Goal: Task Accomplishment & Management: Use online tool/utility

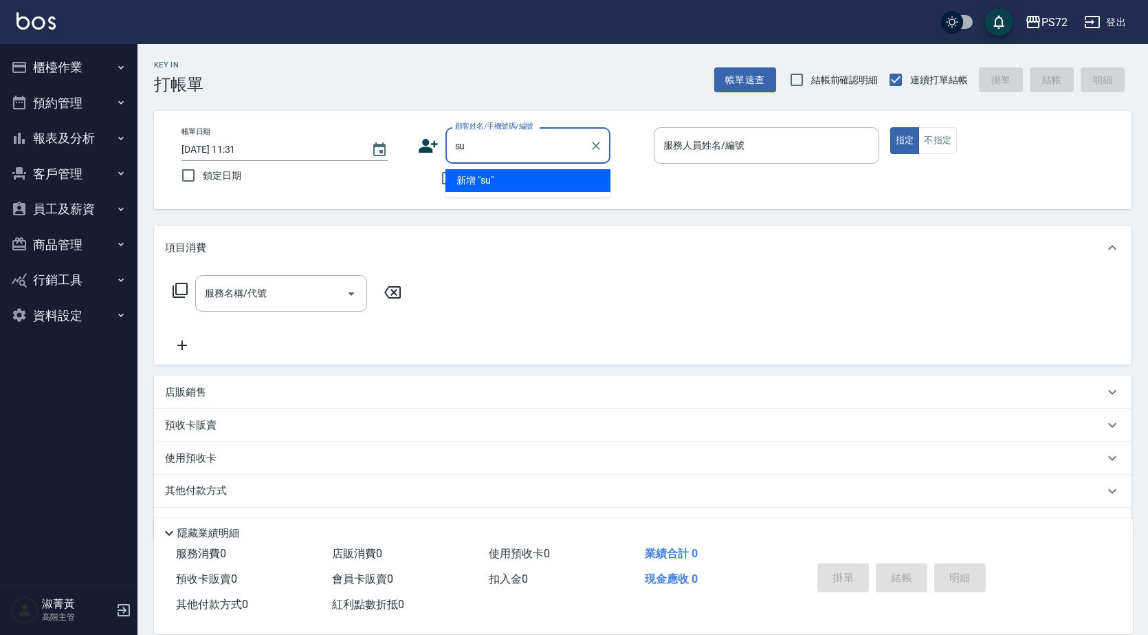
type input "s"
click at [588, 185] on li "牛肉麵/8222/B0249" at bounding box center [528, 180] width 165 height 23
type input "牛肉麵/8222/B0249"
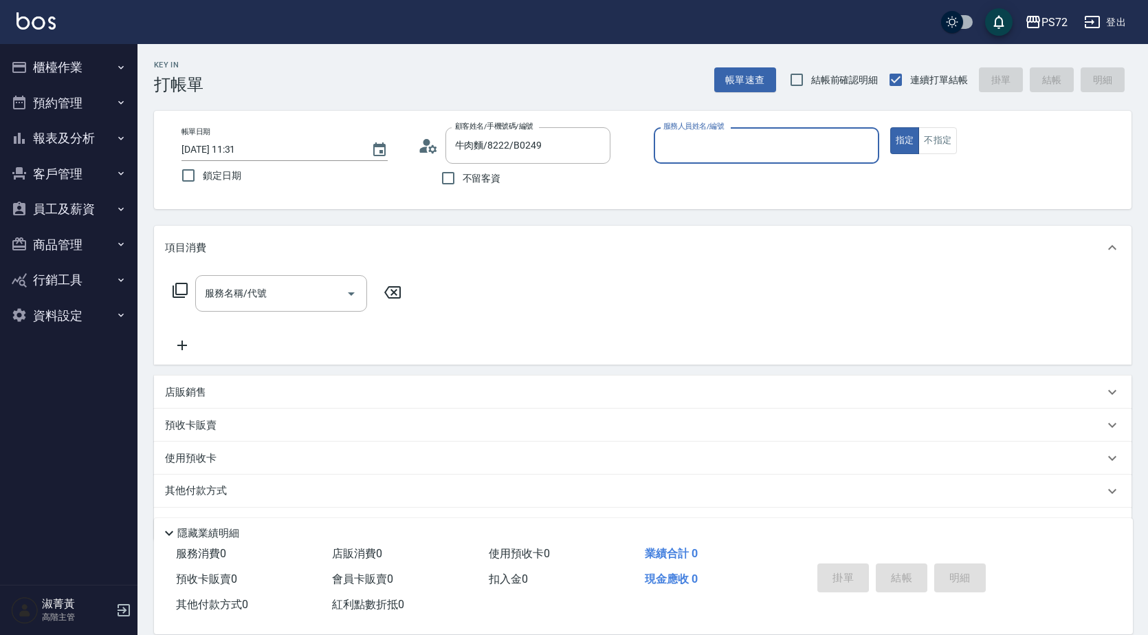
type input "小Hi-02"
click at [684, 147] on input "小Hi-02" at bounding box center [756, 145] width 193 height 24
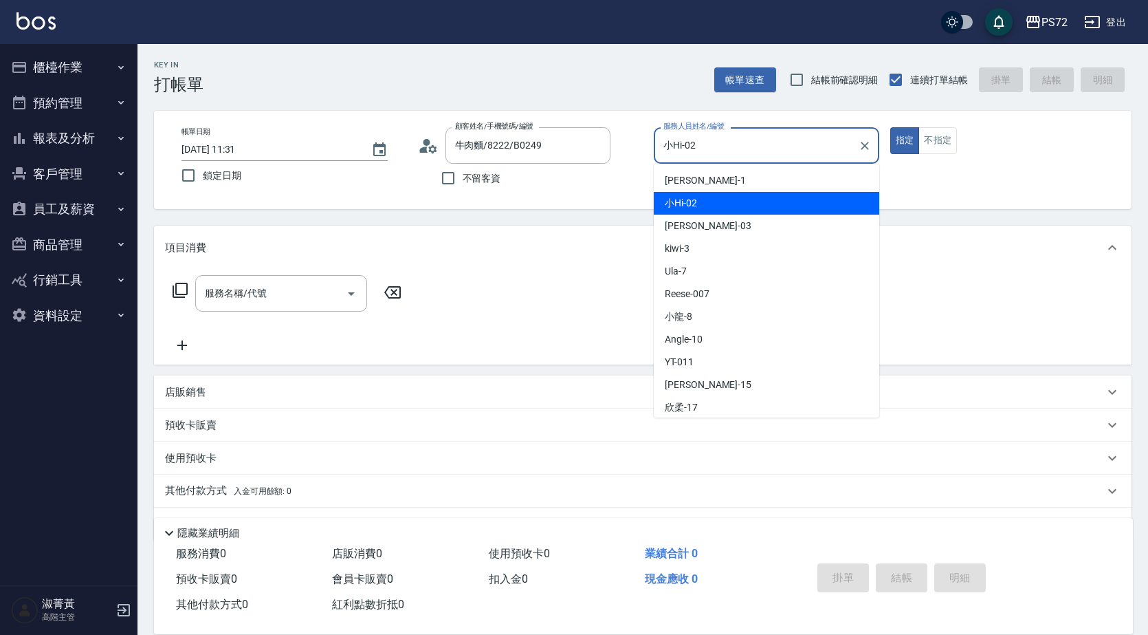
click at [712, 204] on div "小Hi -02" at bounding box center [767, 203] width 226 height 23
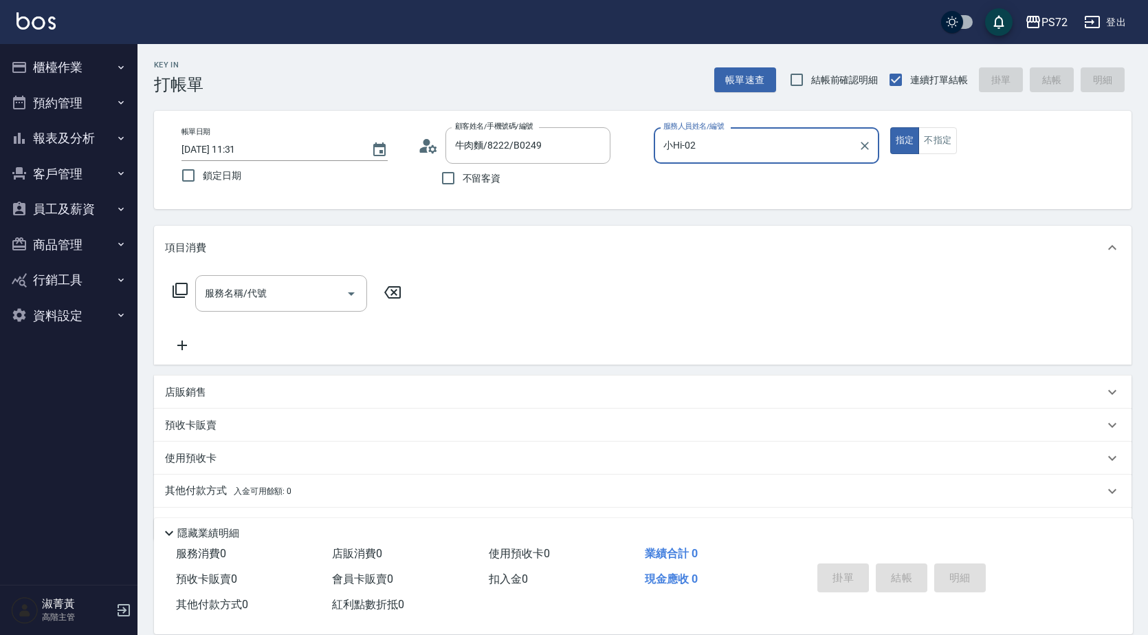
click at [243, 292] on div "服務名稱/代號 服務名稱/代號" at bounding box center [281, 293] width 172 height 36
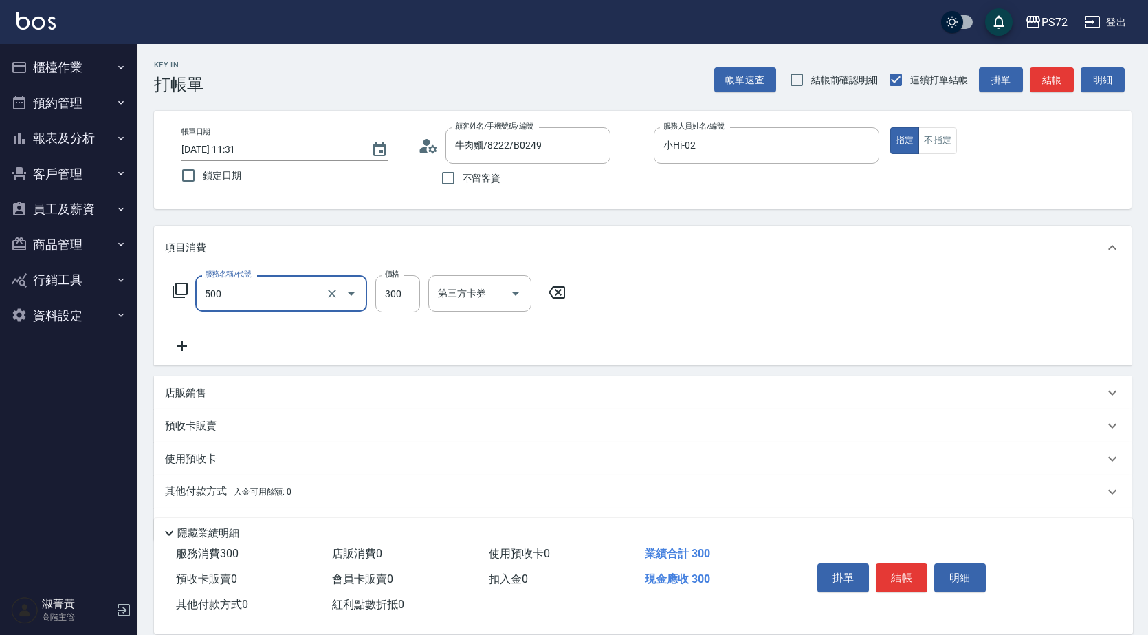
type input "洗髮(A級)(500)"
click at [888, 564] on button "結帳" at bounding box center [902, 577] width 52 height 29
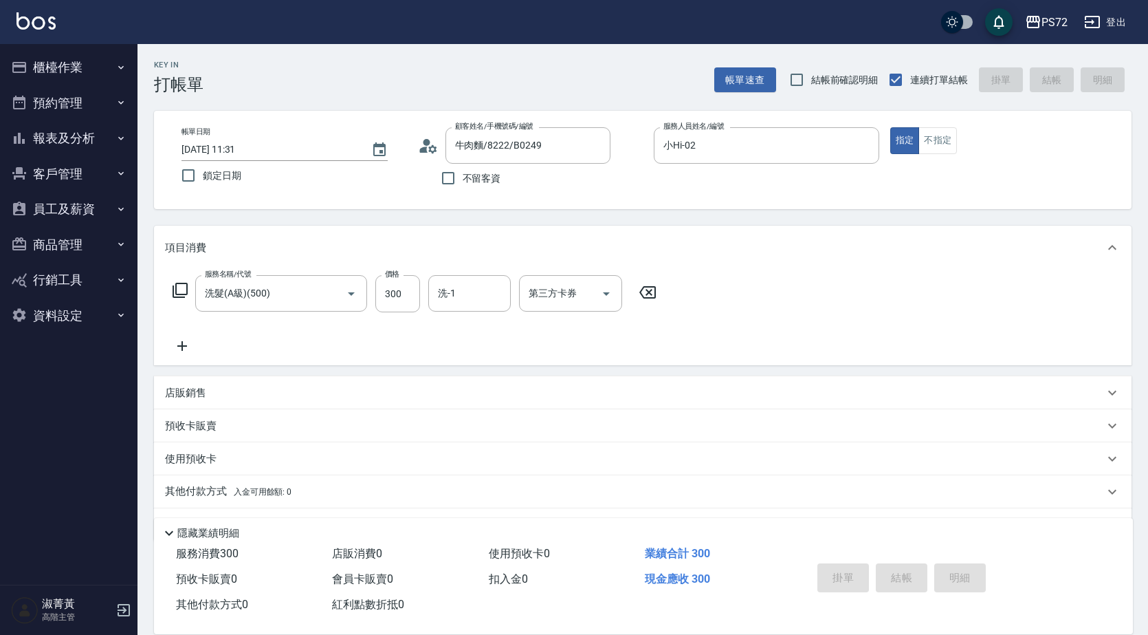
type input "[DATE] 12:09"
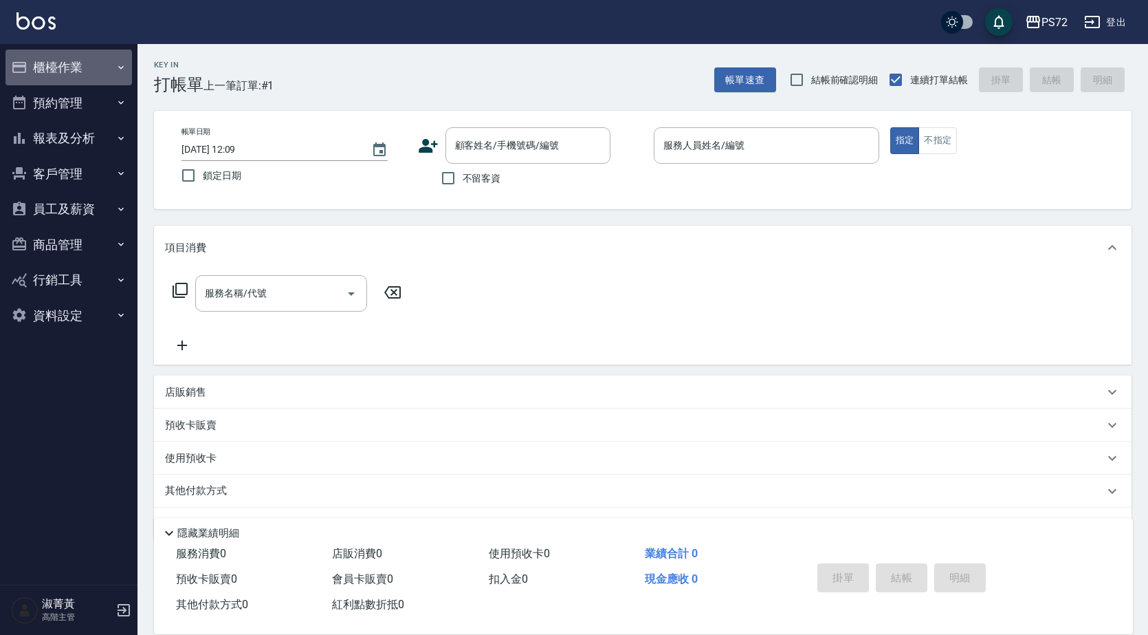
click at [54, 72] on button "櫃檯作業" at bounding box center [69, 68] width 127 height 36
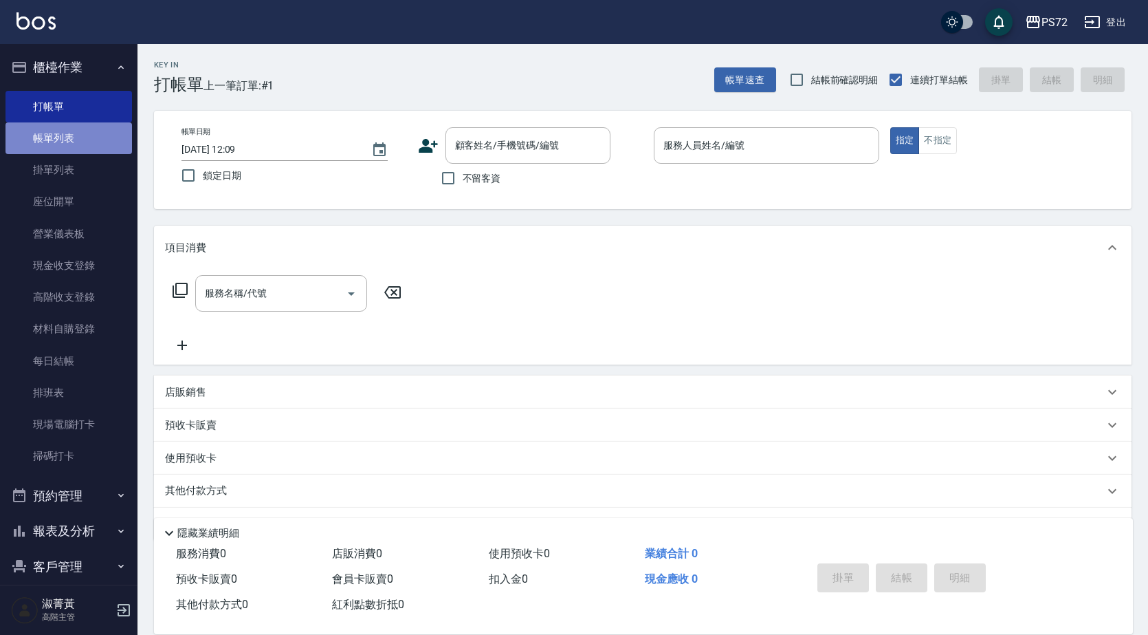
click at [69, 140] on link "帳單列表" at bounding box center [69, 138] width 127 height 32
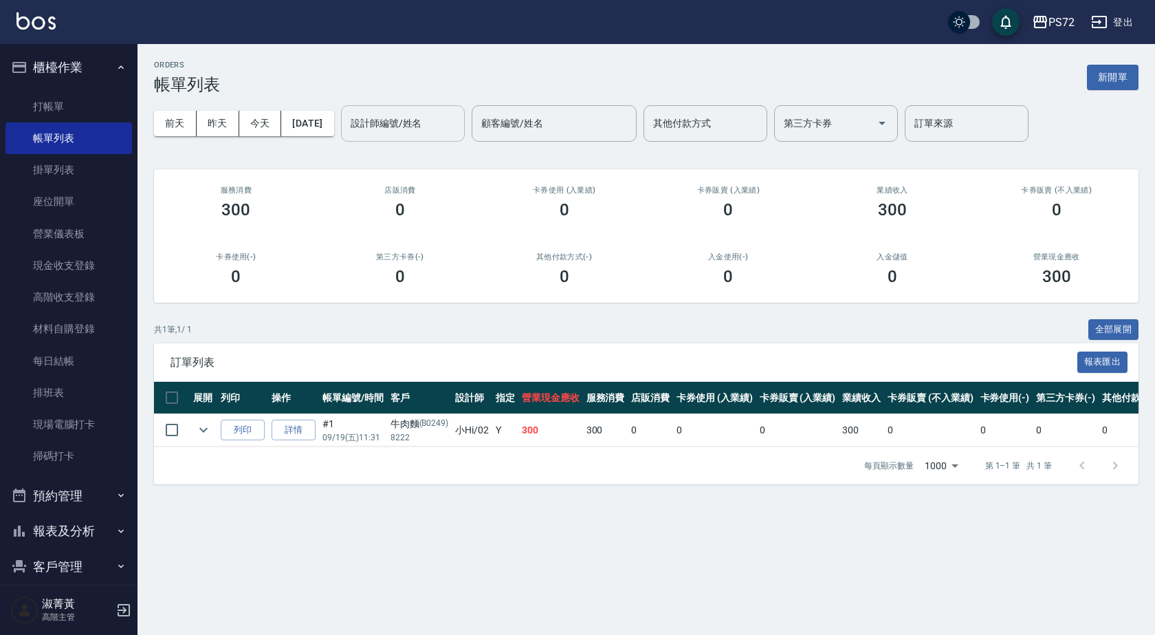
click at [411, 127] on input "設計師編號/姓名" at bounding box center [402, 123] width 111 height 24
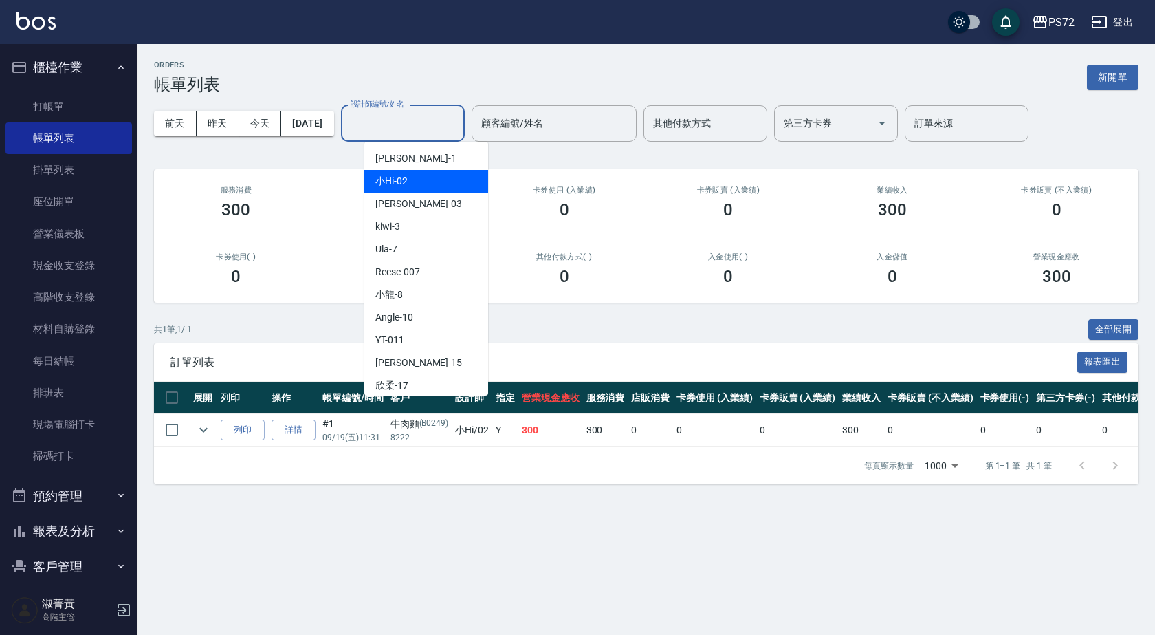
click at [421, 183] on div "小Hi -02" at bounding box center [426, 181] width 124 height 23
type input "小Hi-02"
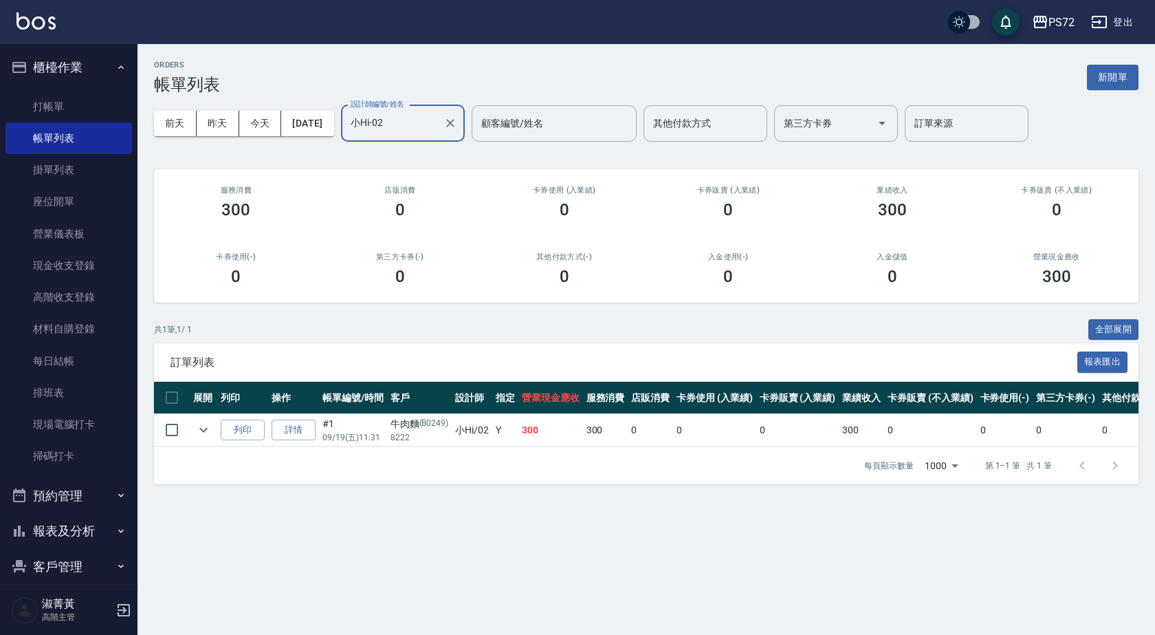
click at [296, 430] on link "詳情" at bounding box center [294, 429] width 44 height 21
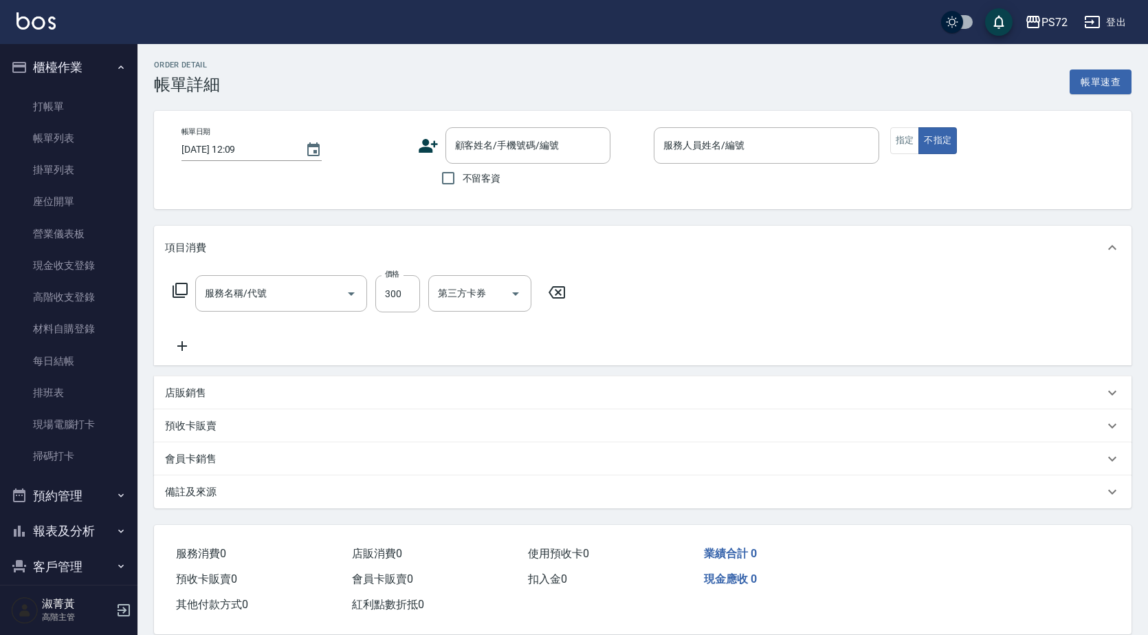
type input "[DATE] 11:31"
type input "小Hi-02"
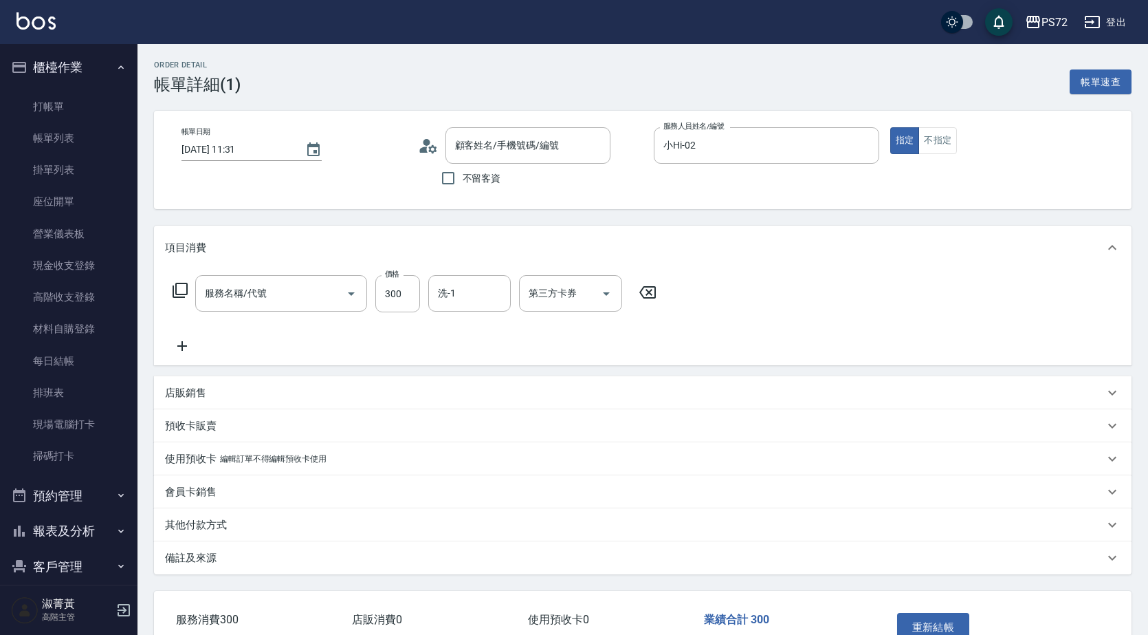
type input "洗髮(A級)(500)"
type input "牛肉麵/8222/B0249"
click at [195, 350] on icon at bounding box center [182, 346] width 34 height 17
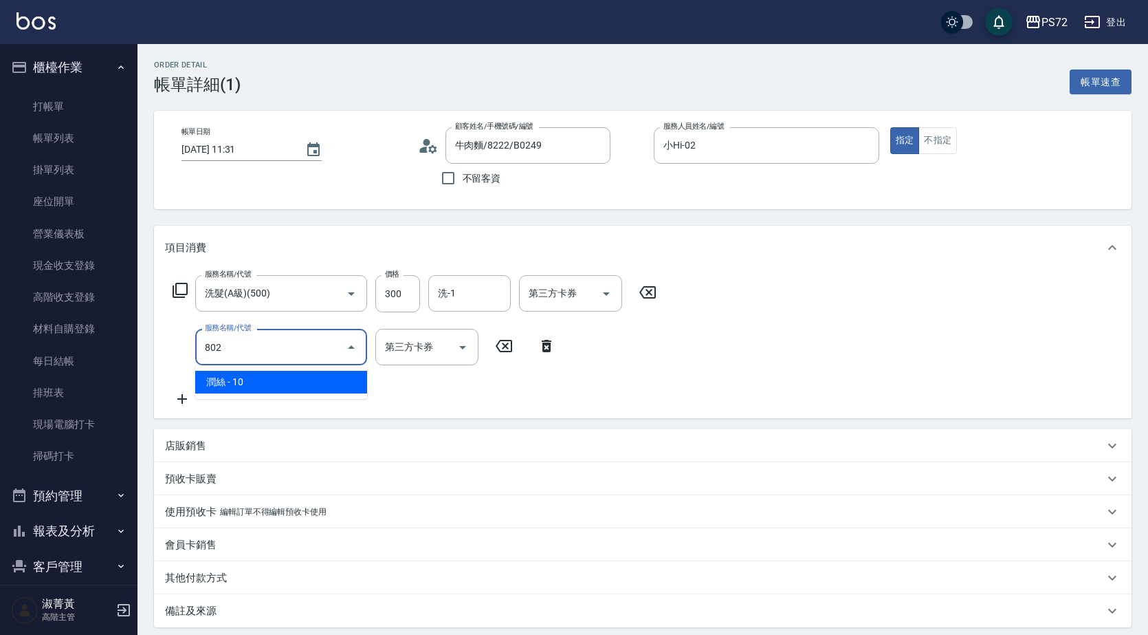
type input "潤絲(802)"
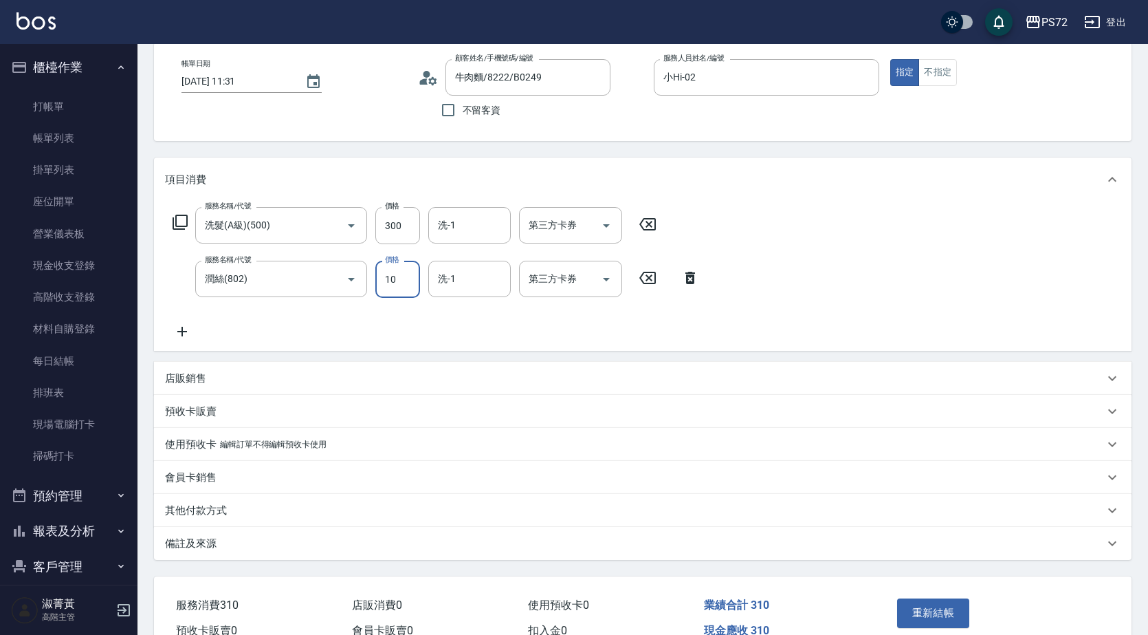
scroll to position [69, 0]
click at [473, 227] on input "洗-1" at bounding box center [470, 224] width 70 height 24
type input "[PERSON_NAME]-18"
click at [937, 617] on button "重新結帳" at bounding box center [933, 611] width 73 height 29
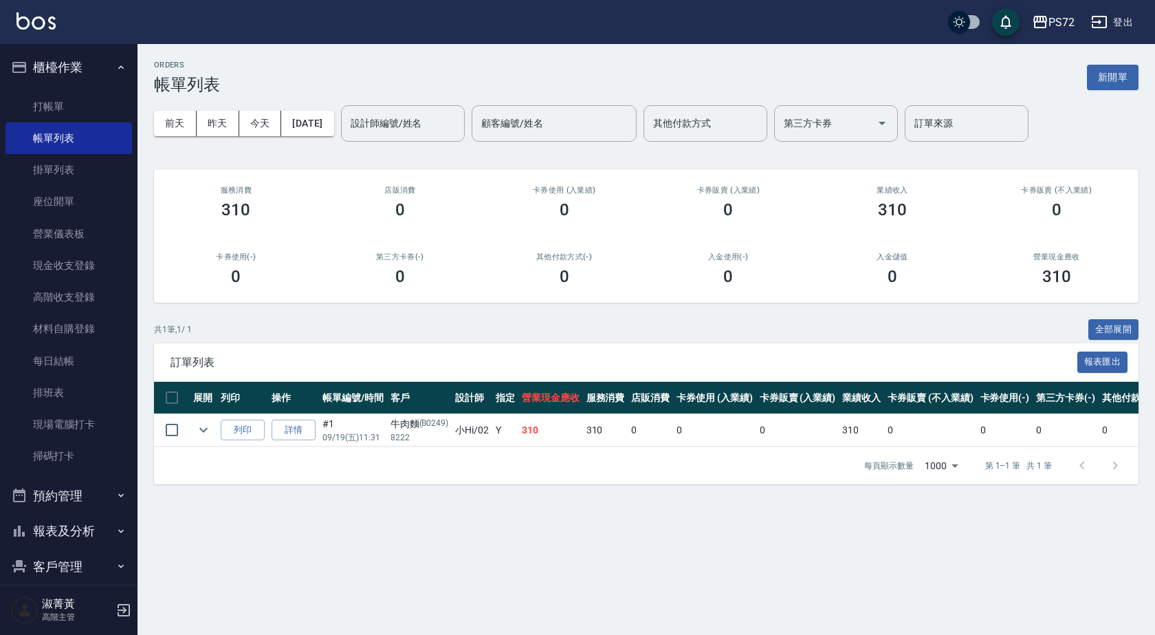
click at [63, 534] on button "報表及分析" at bounding box center [69, 531] width 127 height 36
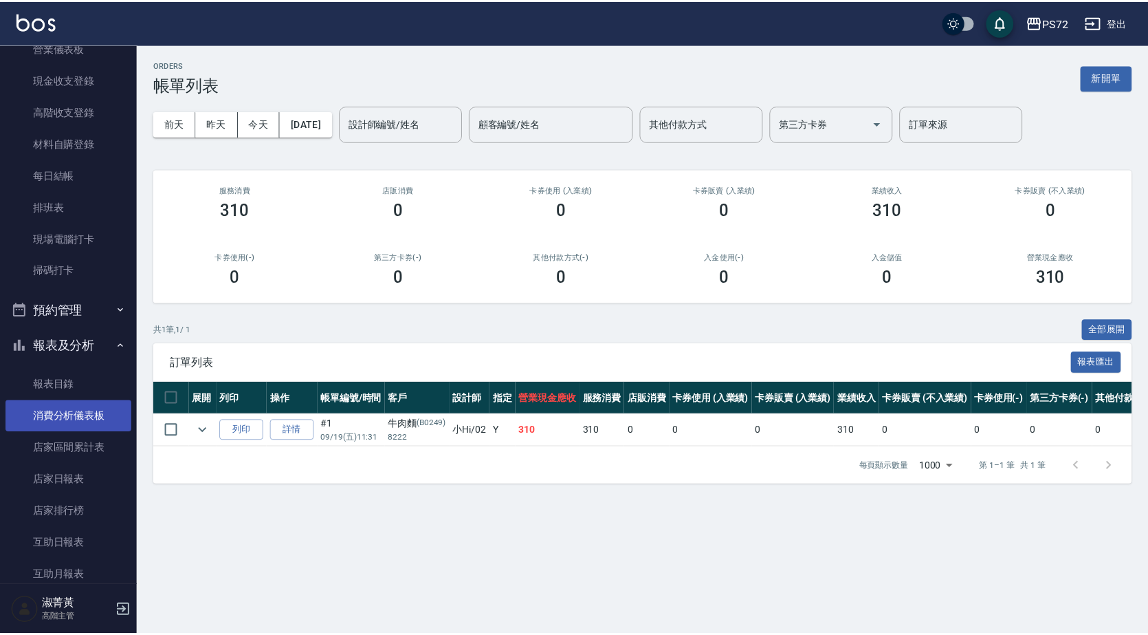
scroll to position [206, 0]
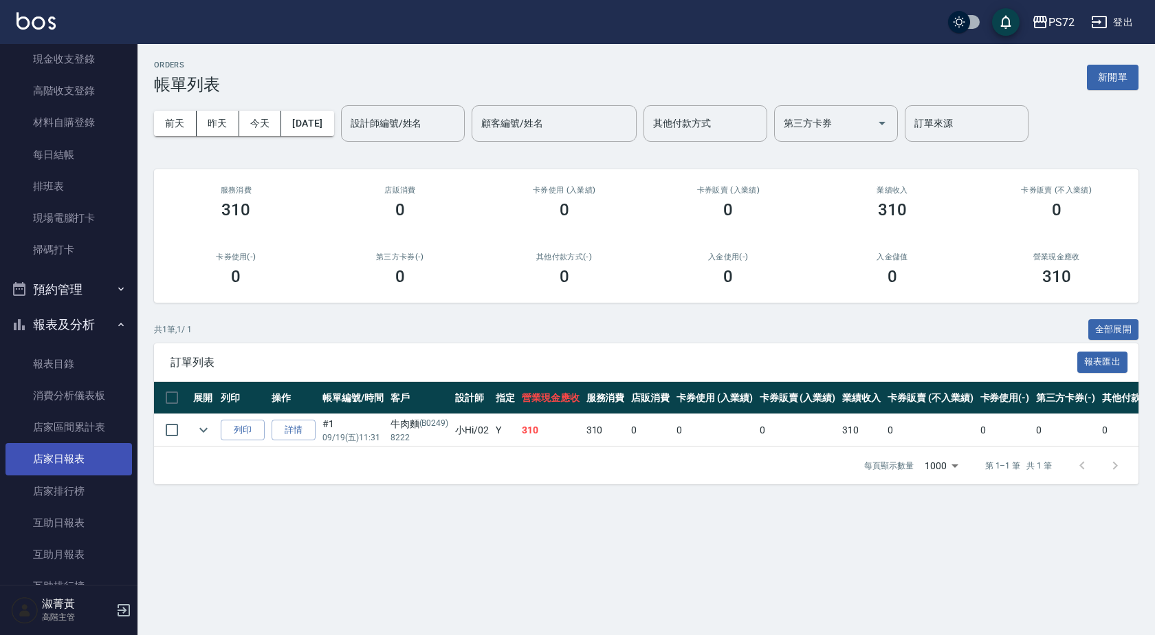
click at [75, 456] on link "店家日報表" at bounding box center [69, 459] width 127 height 32
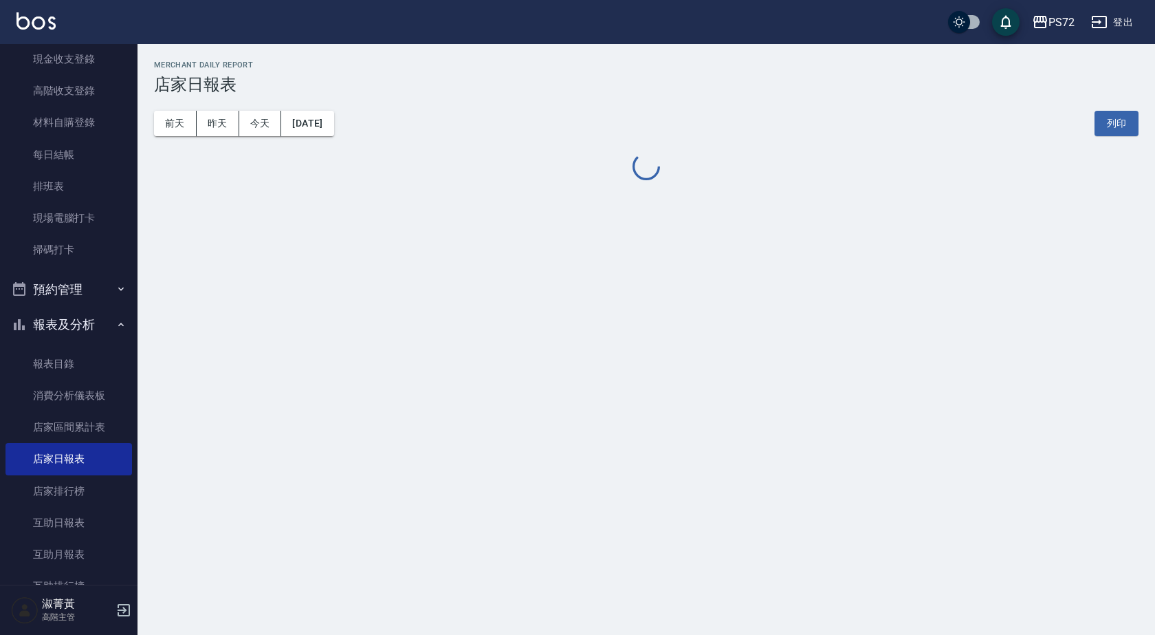
drag, startPoint x: 366, startPoint y: 211, endPoint x: 334, endPoint y: 278, distance: 73.8
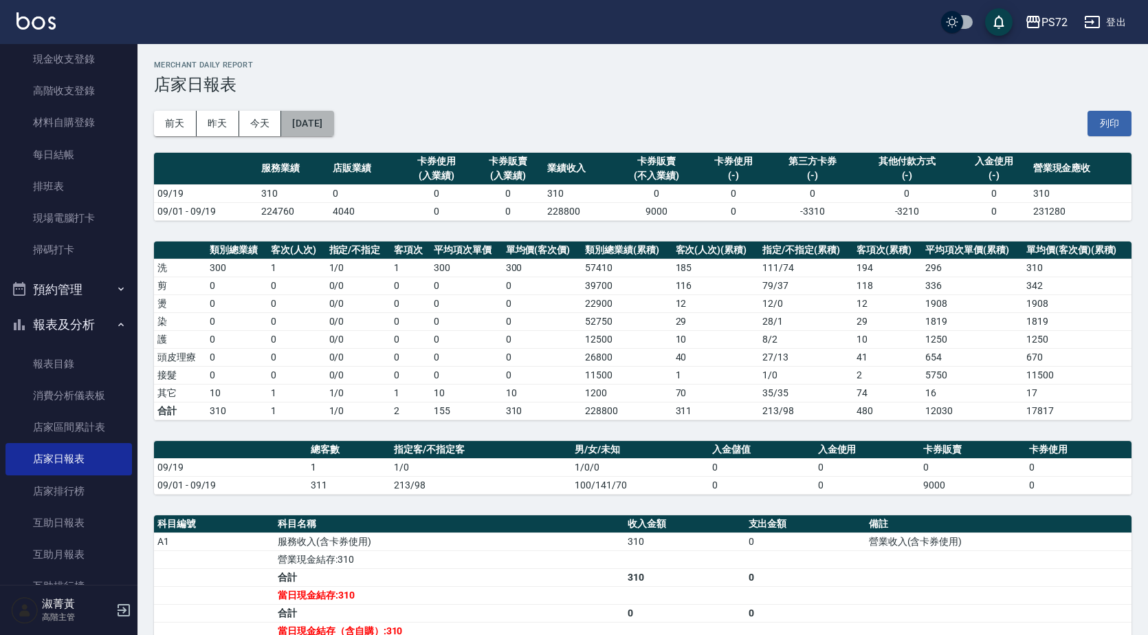
drag, startPoint x: 334, startPoint y: 278, endPoint x: 331, endPoint y: 120, distance: 158.2
click at [331, 120] on button "[DATE]" at bounding box center [307, 123] width 52 height 25
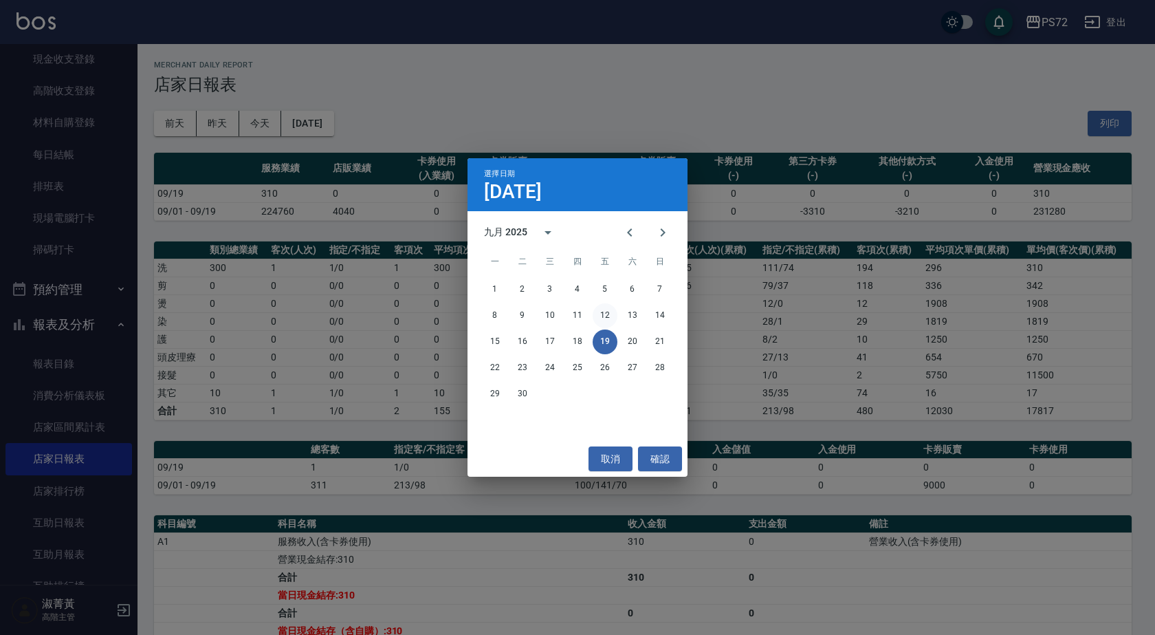
click at [607, 312] on button "12" at bounding box center [605, 315] width 25 height 25
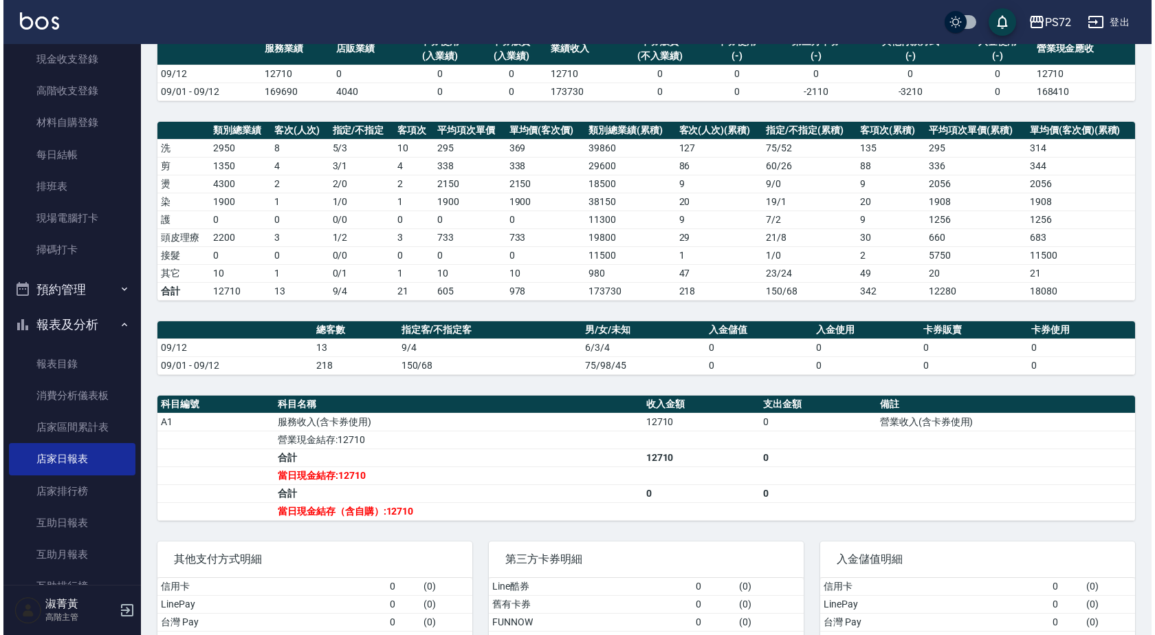
scroll to position [69, 0]
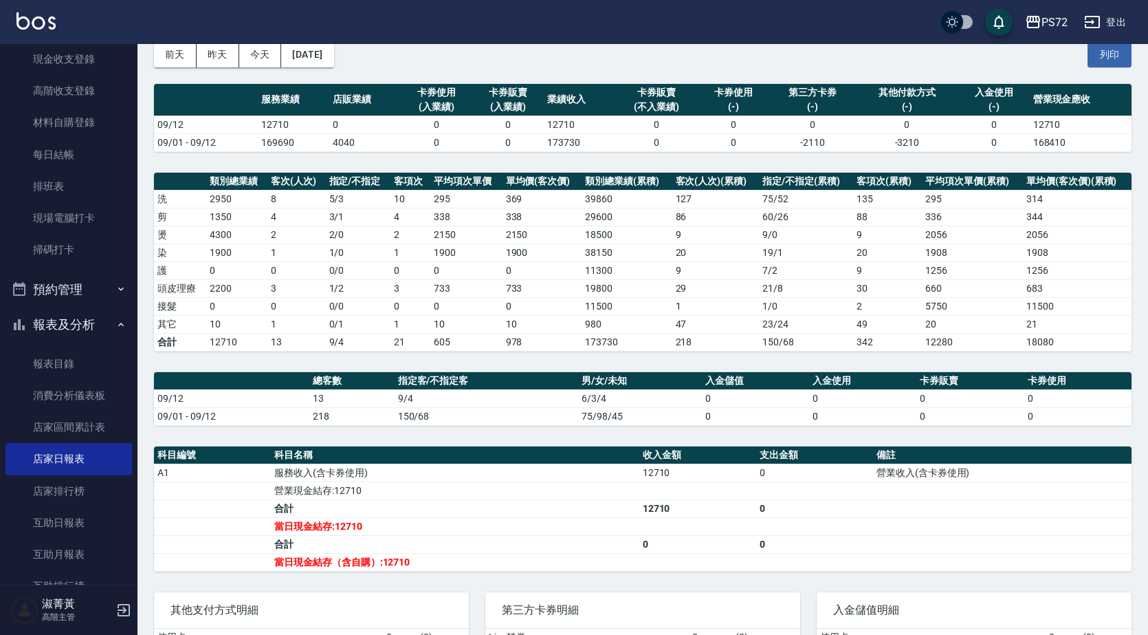
drag, startPoint x: 598, startPoint y: 19, endPoint x: 611, endPoint y: 25, distance: 13.8
drag, startPoint x: 611, startPoint y: 25, endPoint x: 349, endPoint y: 47, distance: 262.8
click at [333, 47] on button "[DATE]" at bounding box center [307, 54] width 52 height 25
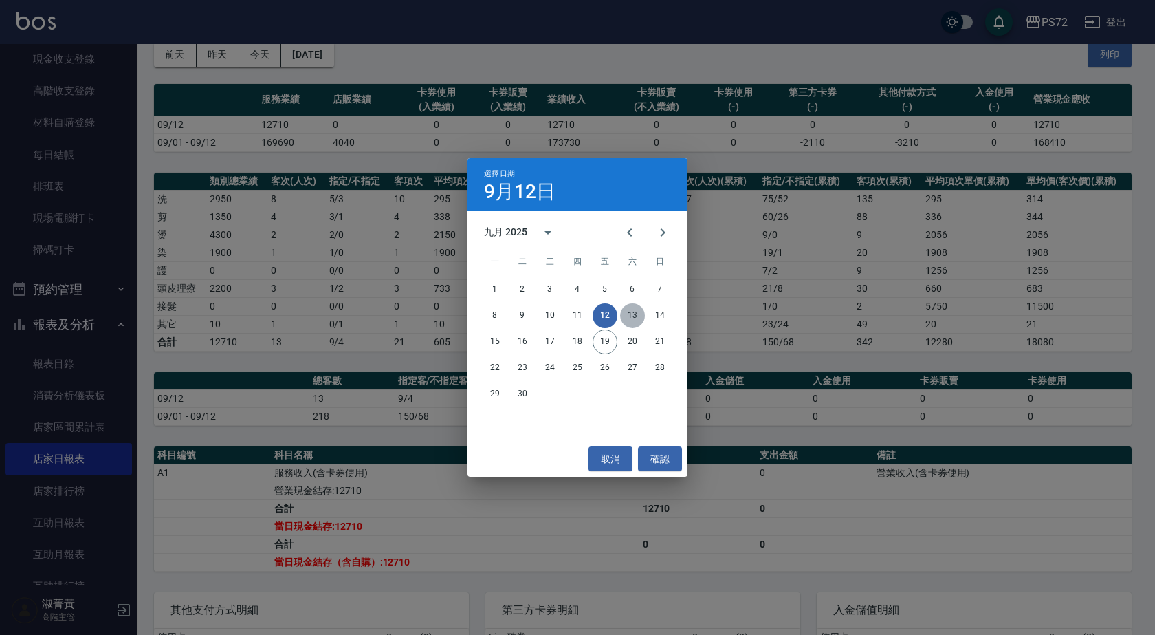
drag, startPoint x: 637, startPoint y: 311, endPoint x: 645, endPoint y: 308, distance: 8.9
click at [635, 313] on button "13" at bounding box center [632, 315] width 25 height 25
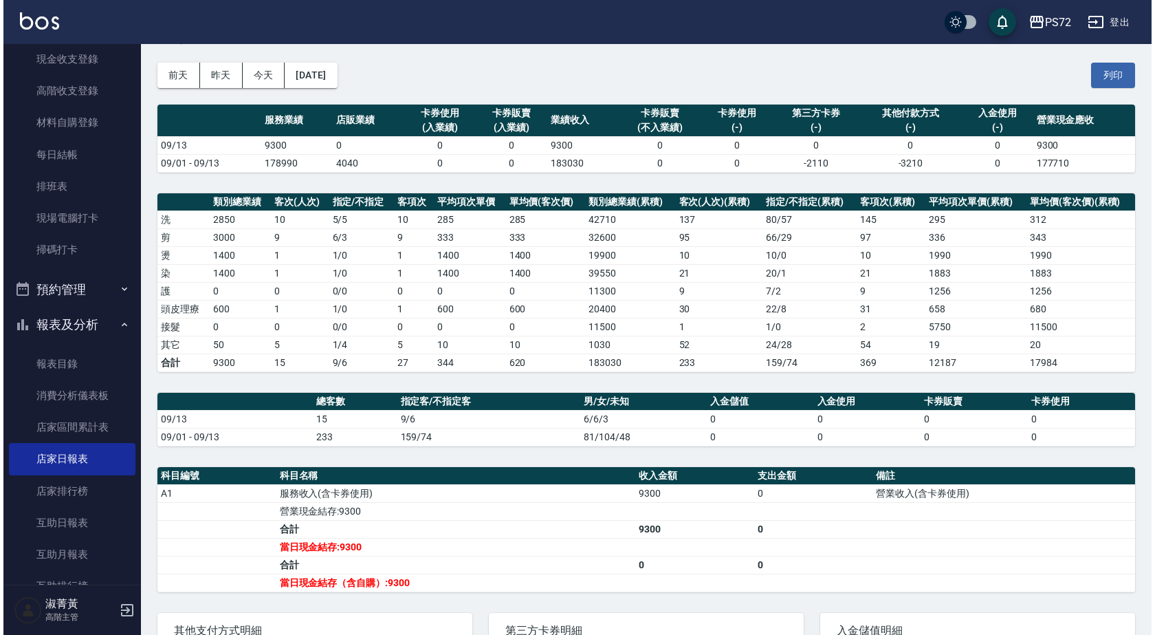
scroll to position [47, 0]
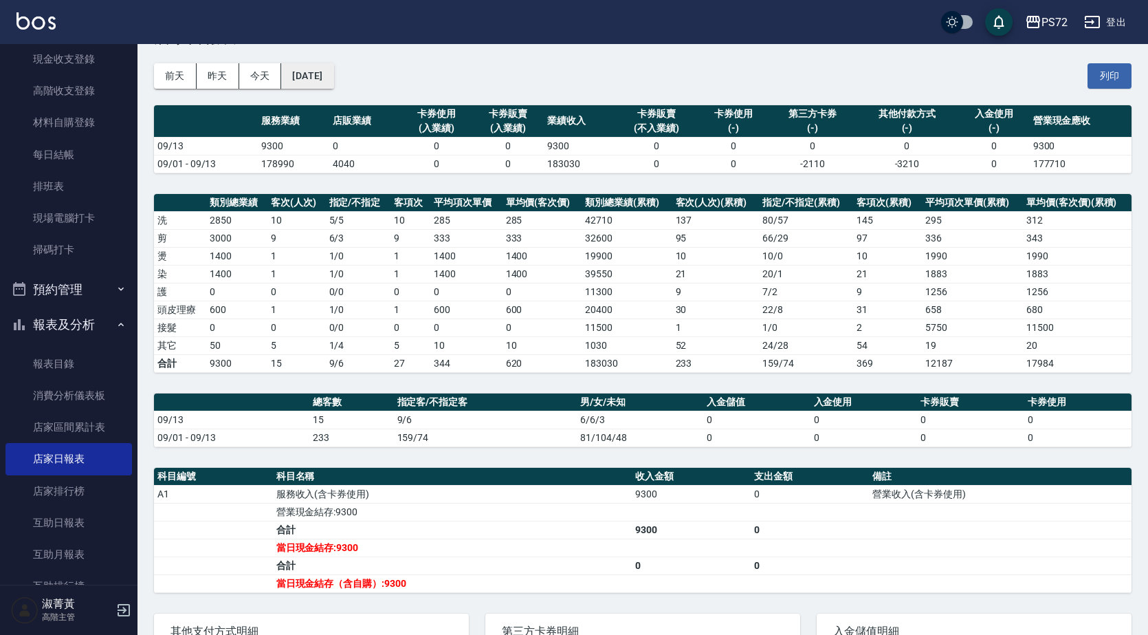
drag, startPoint x: 327, startPoint y: 69, endPoint x: 336, endPoint y: 85, distance: 18.2
click at [361, 73] on div "[DATE] [DATE] [DATE] [DATE] 列印" at bounding box center [643, 76] width 978 height 58
click at [322, 80] on button "[DATE]" at bounding box center [307, 75] width 52 height 25
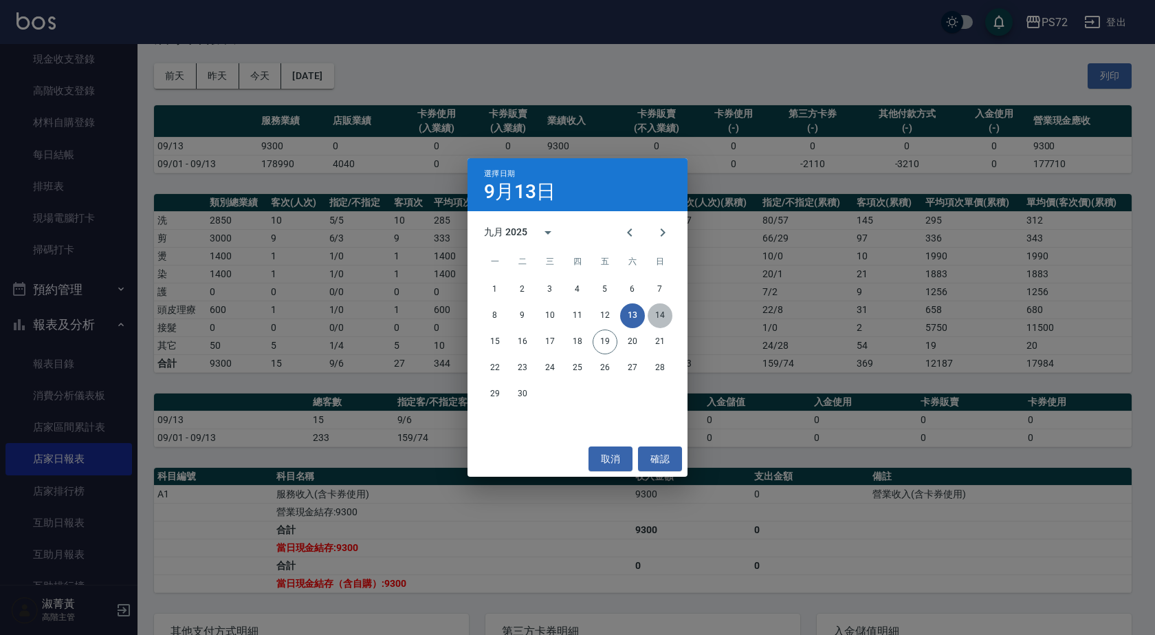
click at [668, 312] on button "14" at bounding box center [660, 315] width 25 height 25
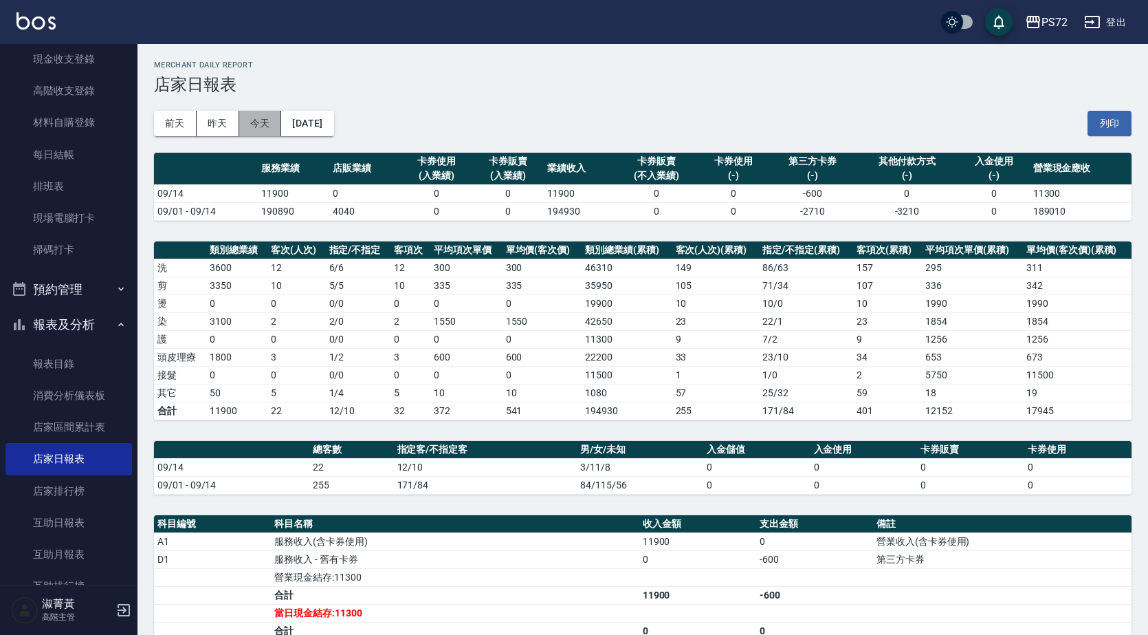
click at [252, 124] on button "今天" at bounding box center [260, 123] width 43 height 25
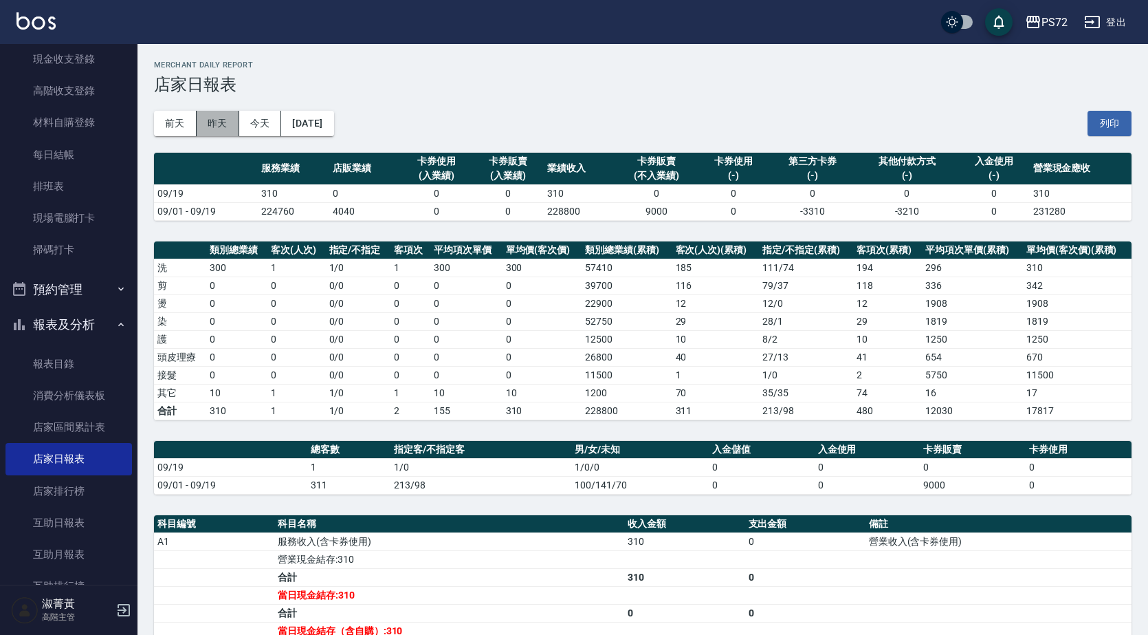
click at [212, 131] on button "昨天" at bounding box center [218, 123] width 43 height 25
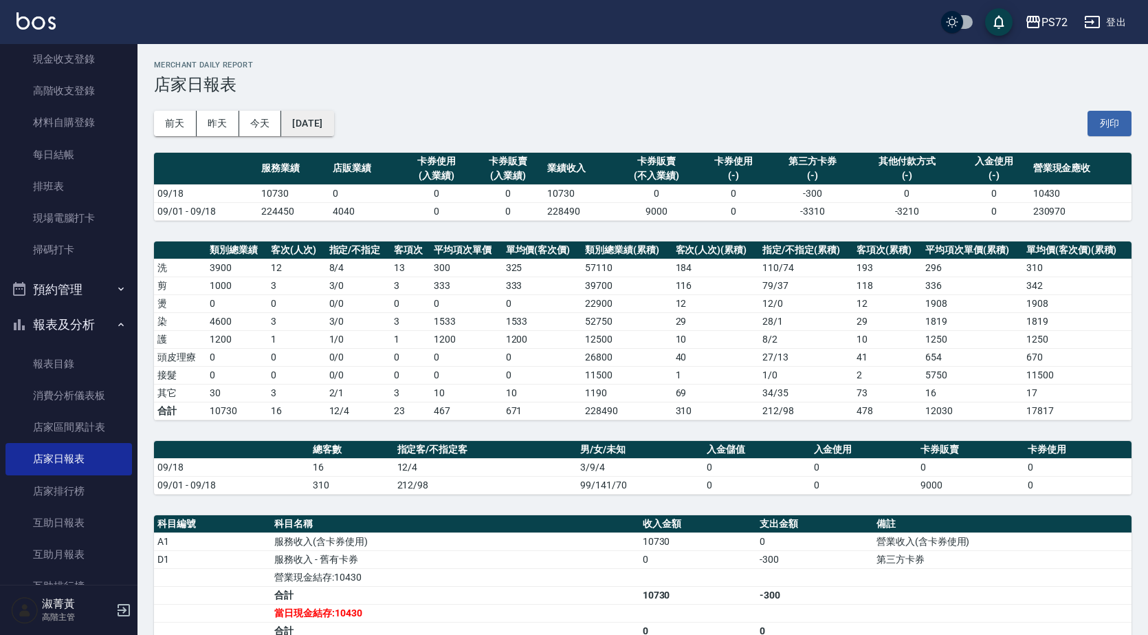
click at [331, 139] on div "[DATE] [DATE] [DATE] [DATE] 列印" at bounding box center [643, 123] width 978 height 58
click at [332, 126] on button "[DATE]" at bounding box center [307, 123] width 52 height 25
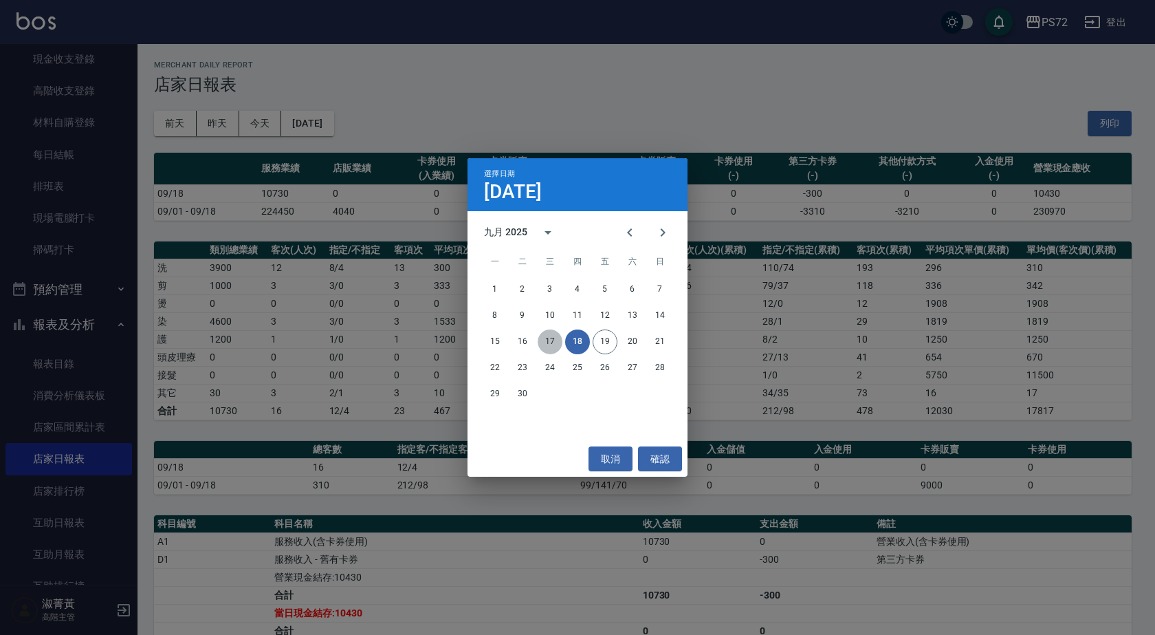
click at [549, 340] on button "17" at bounding box center [550, 341] width 25 height 25
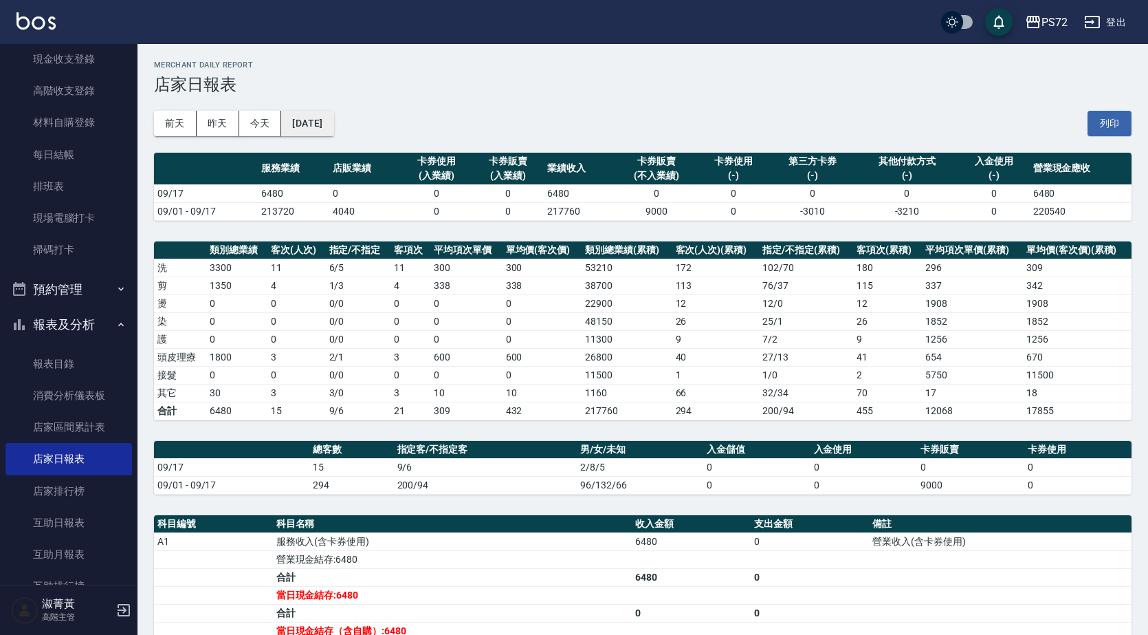
click at [333, 126] on button "[DATE]" at bounding box center [307, 123] width 52 height 25
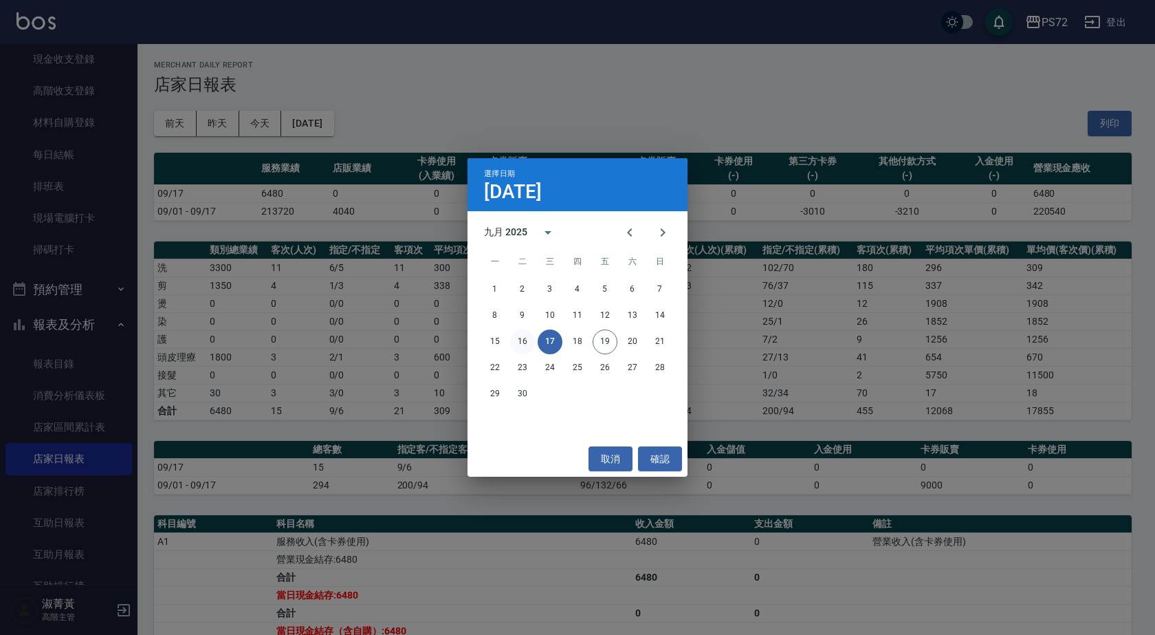
click at [528, 340] on button "16" at bounding box center [522, 341] width 25 height 25
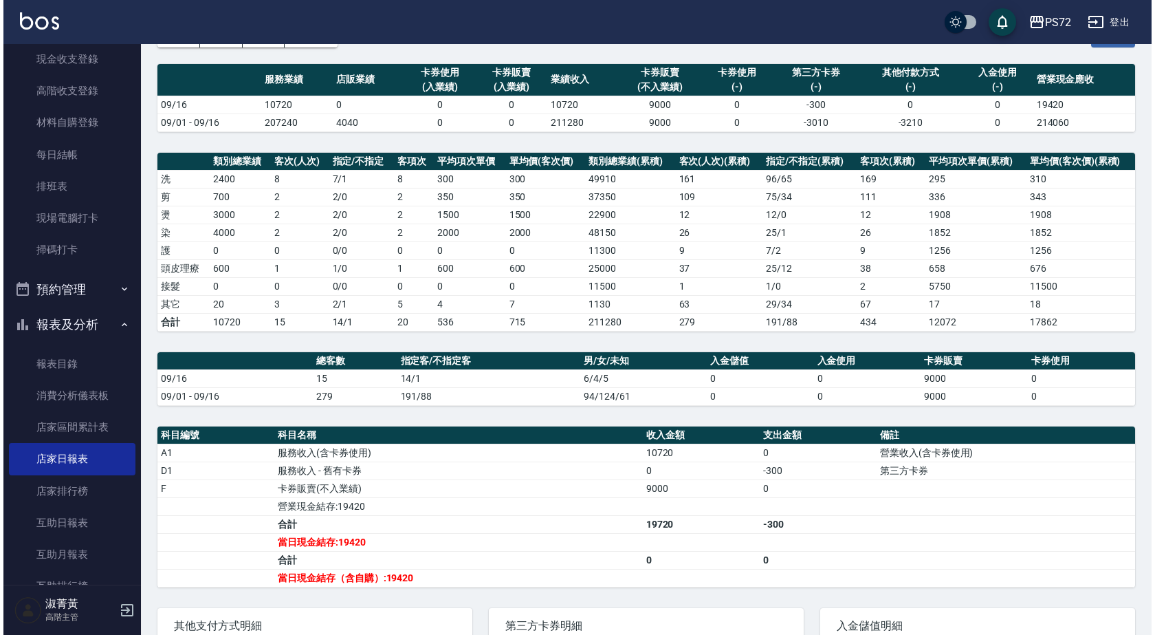
scroll to position [14, 0]
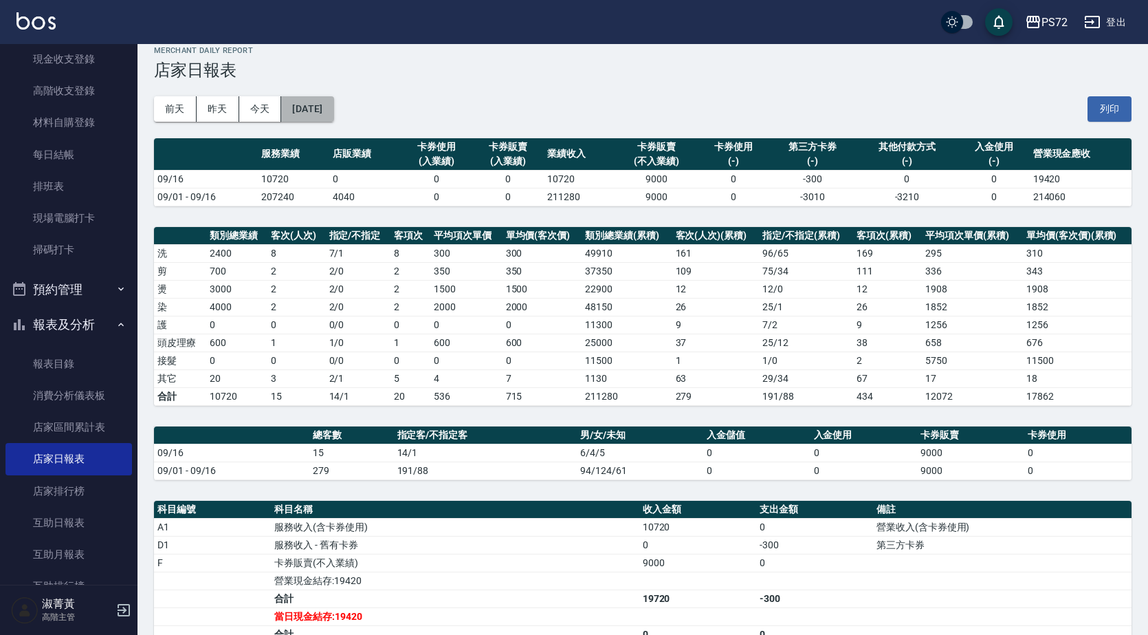
click at [333, 113] on button "[DATE]" at bounding box center [307, 108] width 52 height 25
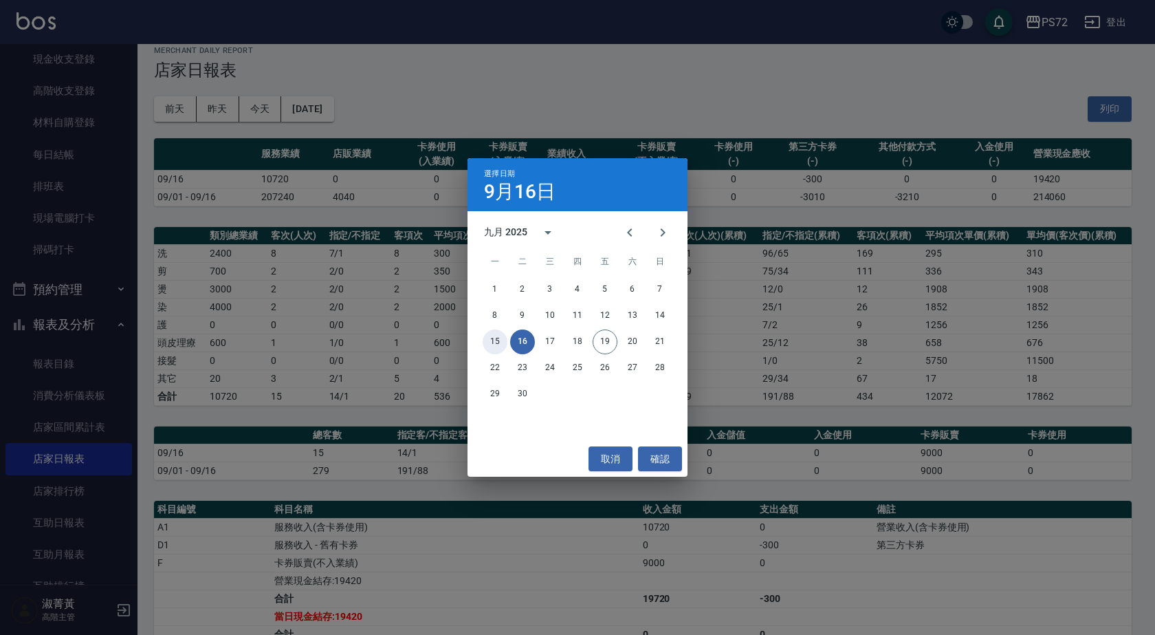
click at [495, 338] on button "15" at bounding box center [495, 341] width 25 height 25
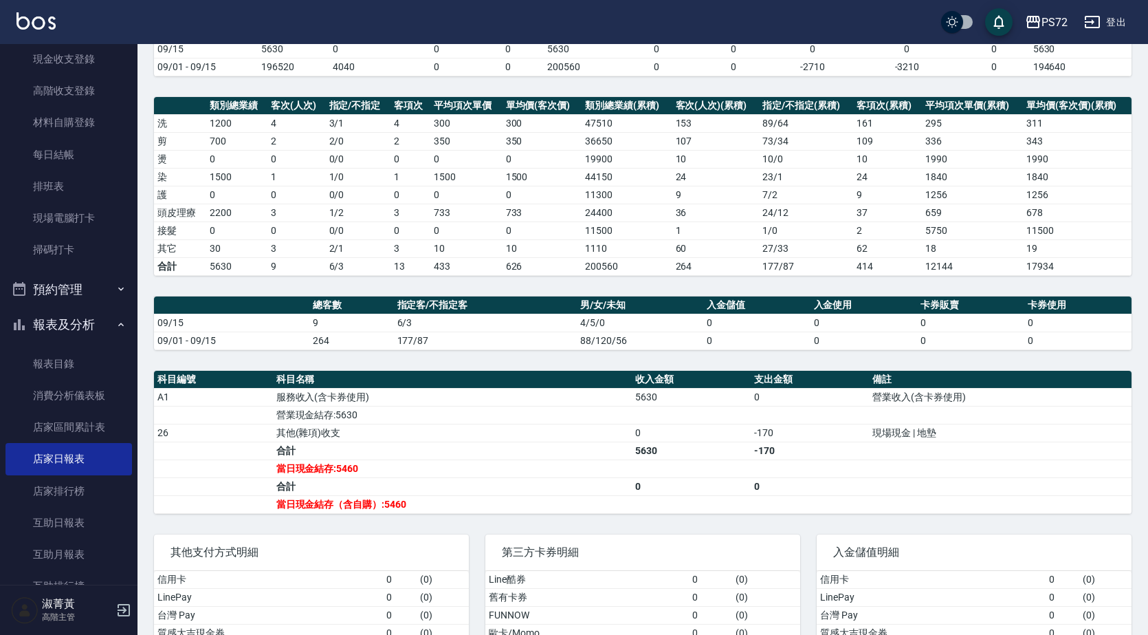
scroll to position [65, 0]
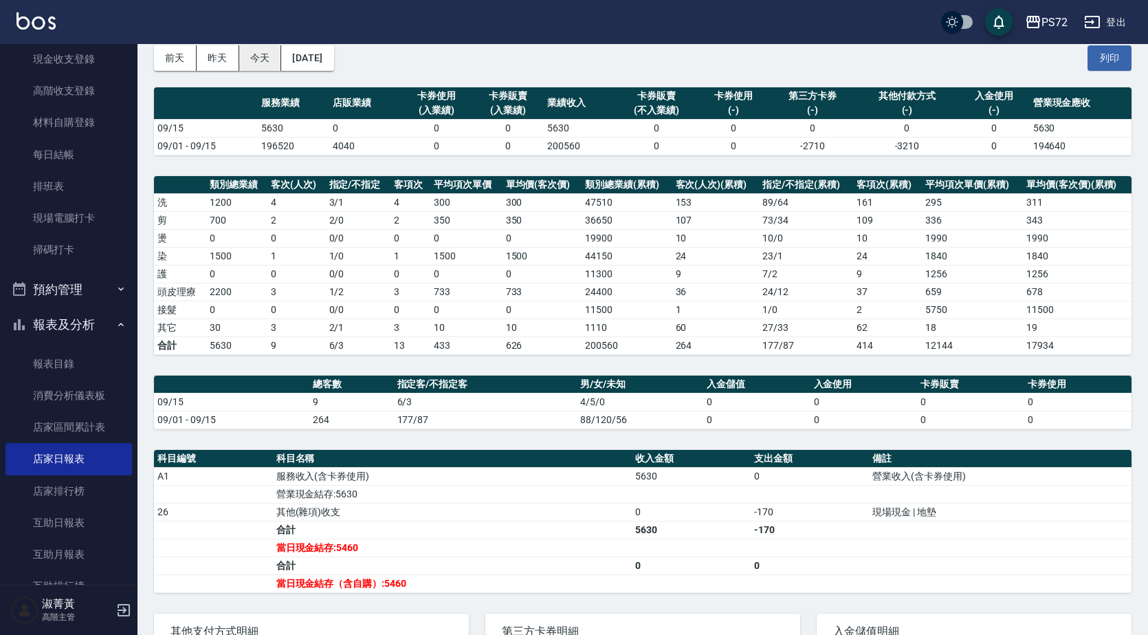
click at [247, 56] on button "今天" at bounding box center [260, 57] width 43 height 25
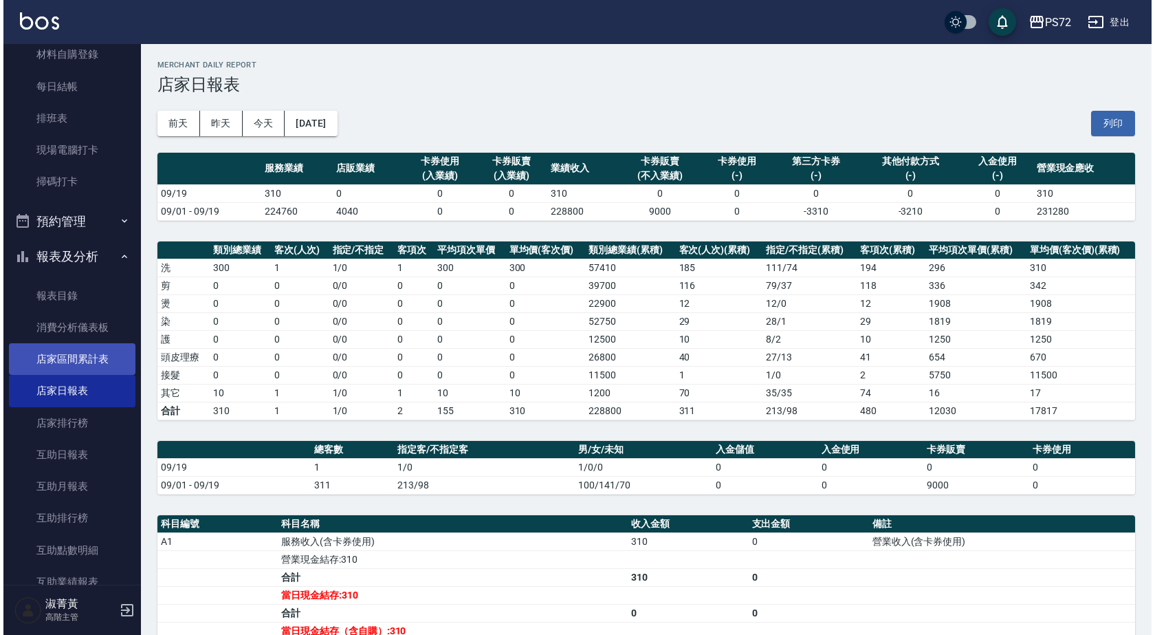
scroll to position [550, 0]
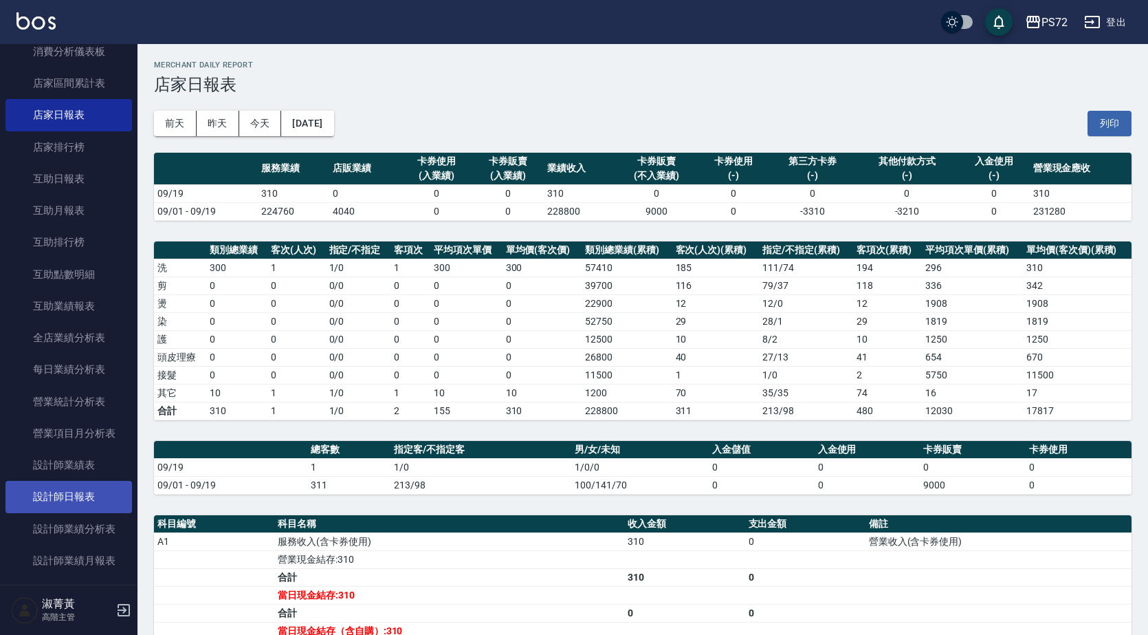
click at [67, 498] on link "設計師日報表" at bounding box center [69, 497] width 127 height 32
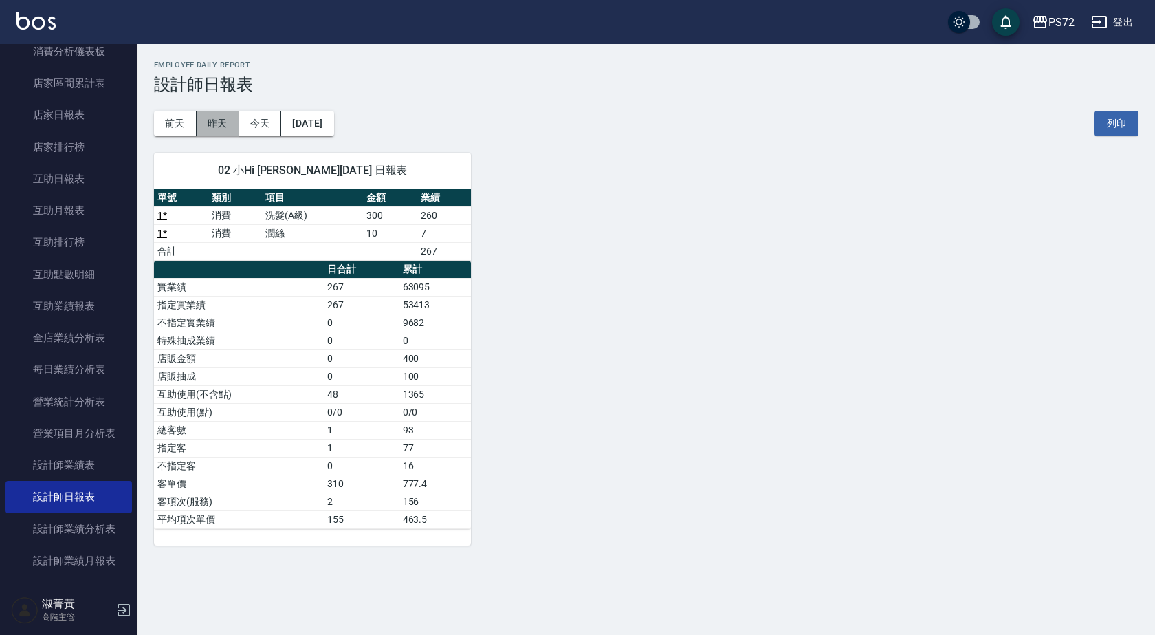
click at [215, 123] on button "昨天" at bounding box center [218, 123] width 43 height 25
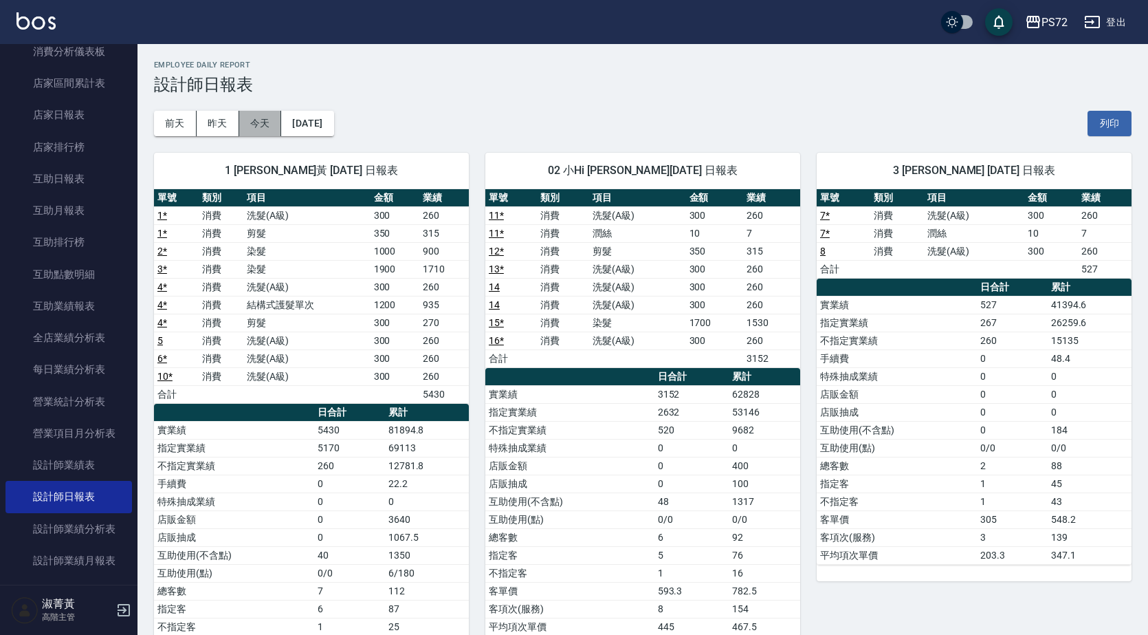
click at [252, 118] on button "今天" at bounding box center [260, 123] width 43 height 25
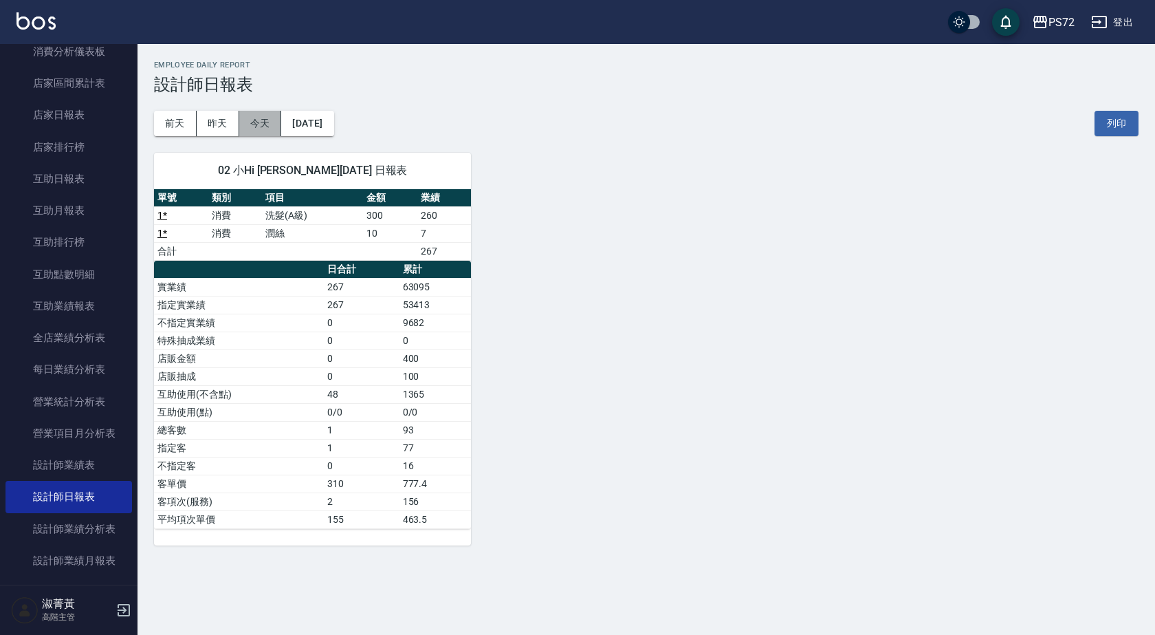
click at [261, 127] on button "今天" at bounding box center [260, 123] width 43 height 25
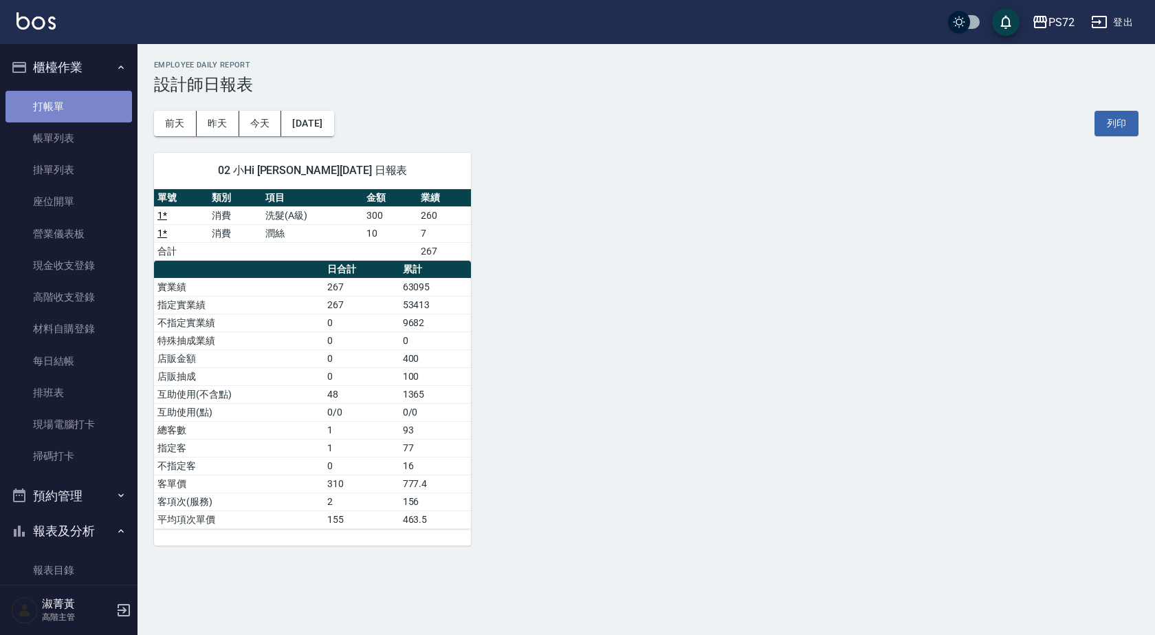
click at [113, 107] on link "打帳單" at bounding box center [69, 107] width 127 height 32
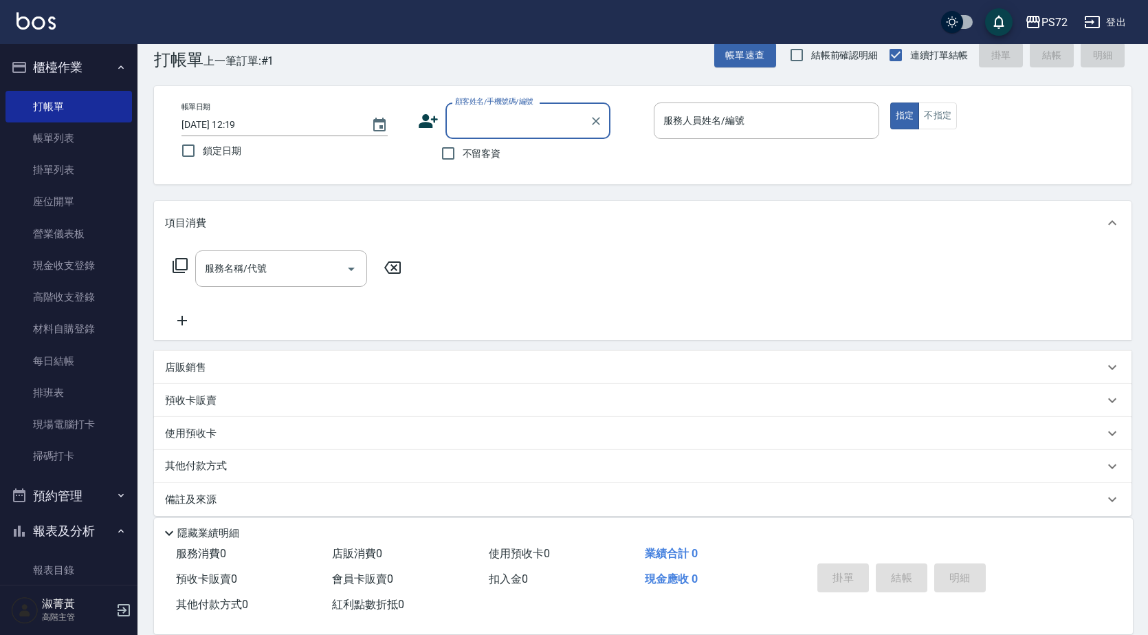
scroll to position [38, 0]
